Goal: Transaction & Acquisition: Book appointment/travel/reservation

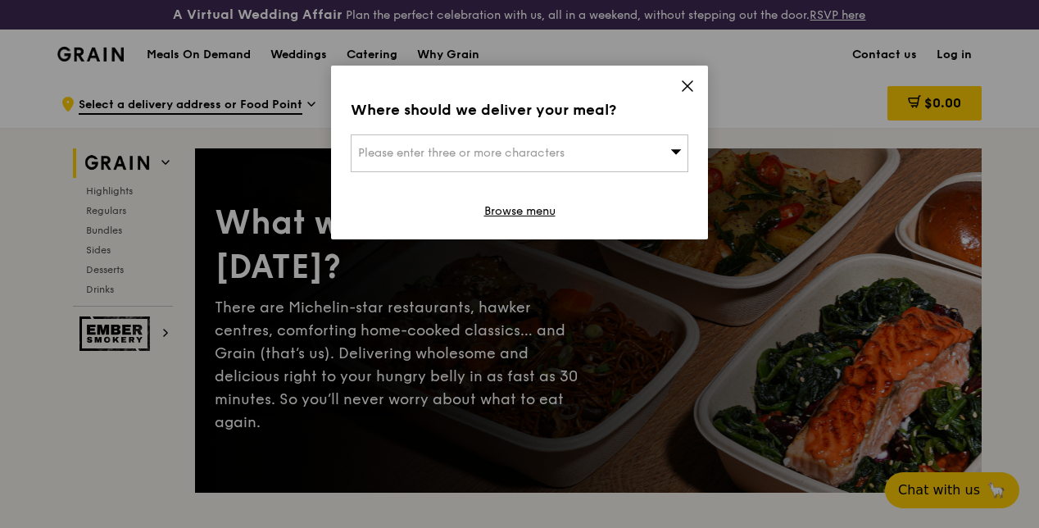
click at [678, 83] on div "Where should we deliver your meal? Please enter three or more characters Browse…" at bounding box center [519, 153] width 377 height 174
click at [687, 79] on icon at bounding box center [687, 86] width 15 height 15
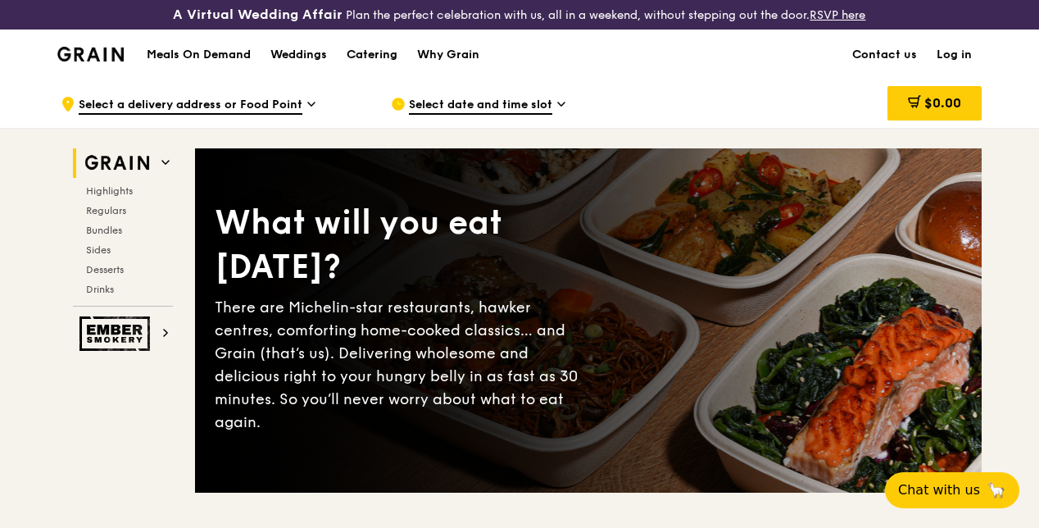
click at [349, 69] on div "Catering" at bounding box center [372, 54] width 51 height 49
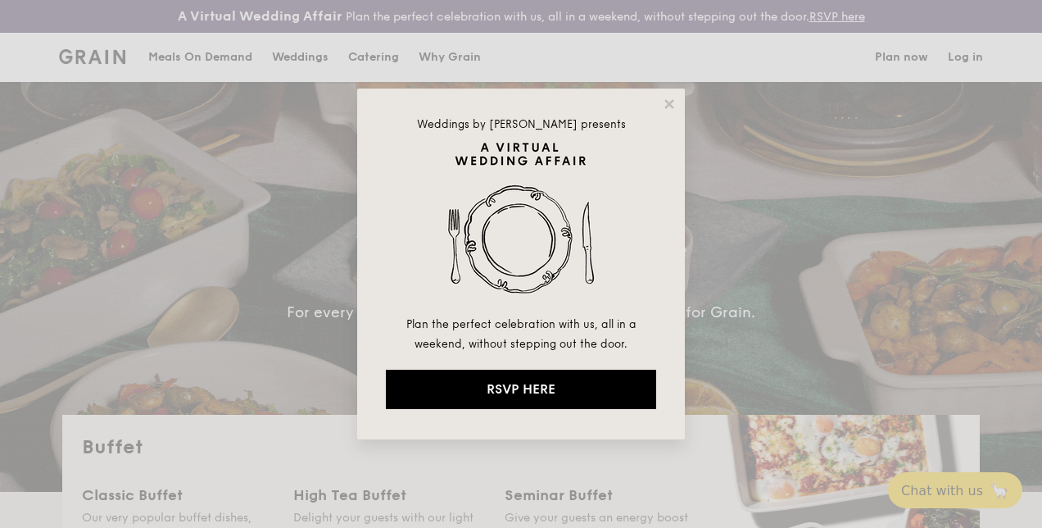
select select
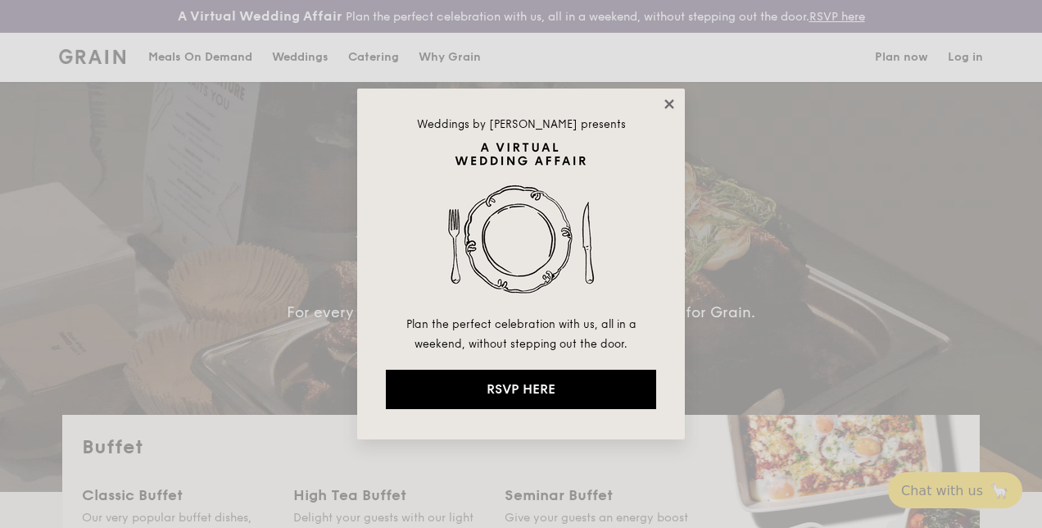
click at [675, 102] on icon at bounding box center [669, 104] width 15 height 15
